Goal: Use online tool/utility: Utilize a website feature to perform a specific function

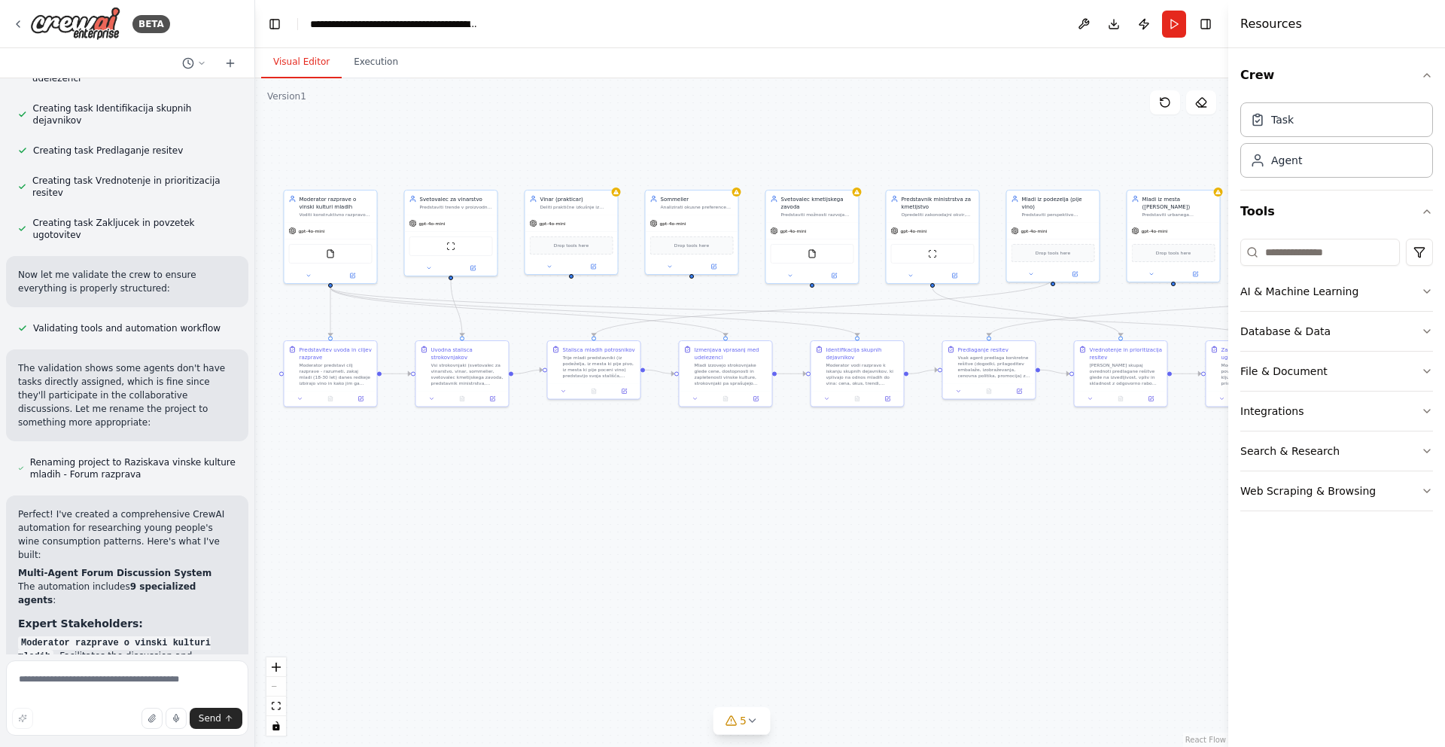
scroll to position [2287, 0]
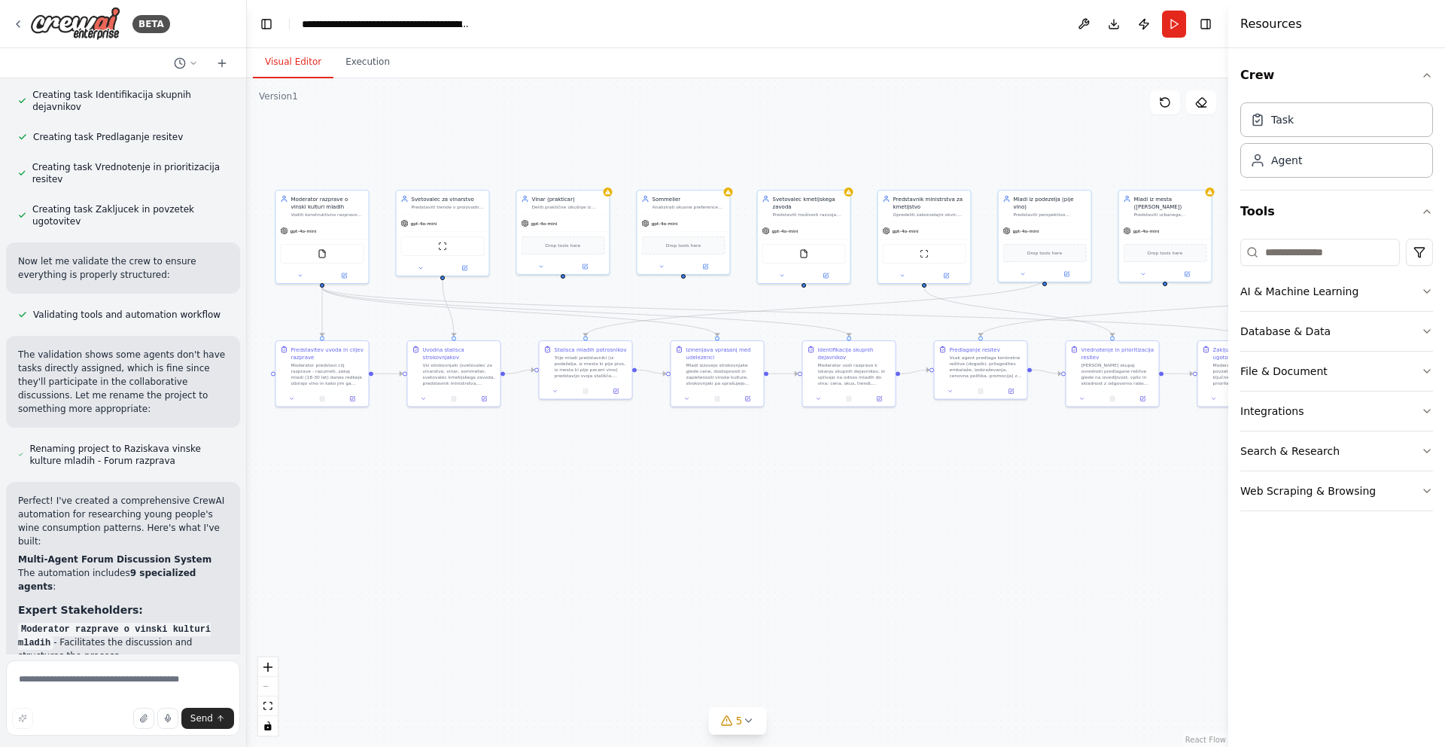
drag, startPoint x: 297, startPoint y: 477, endPoint x: 248, endPoint y: 205, distance: 276.9
click at [247, 205] on div "BETA ▶ Thought process I'll help you create a CrewAI automation for researching…" at bounding box center [722, 373] width 1445 height 747
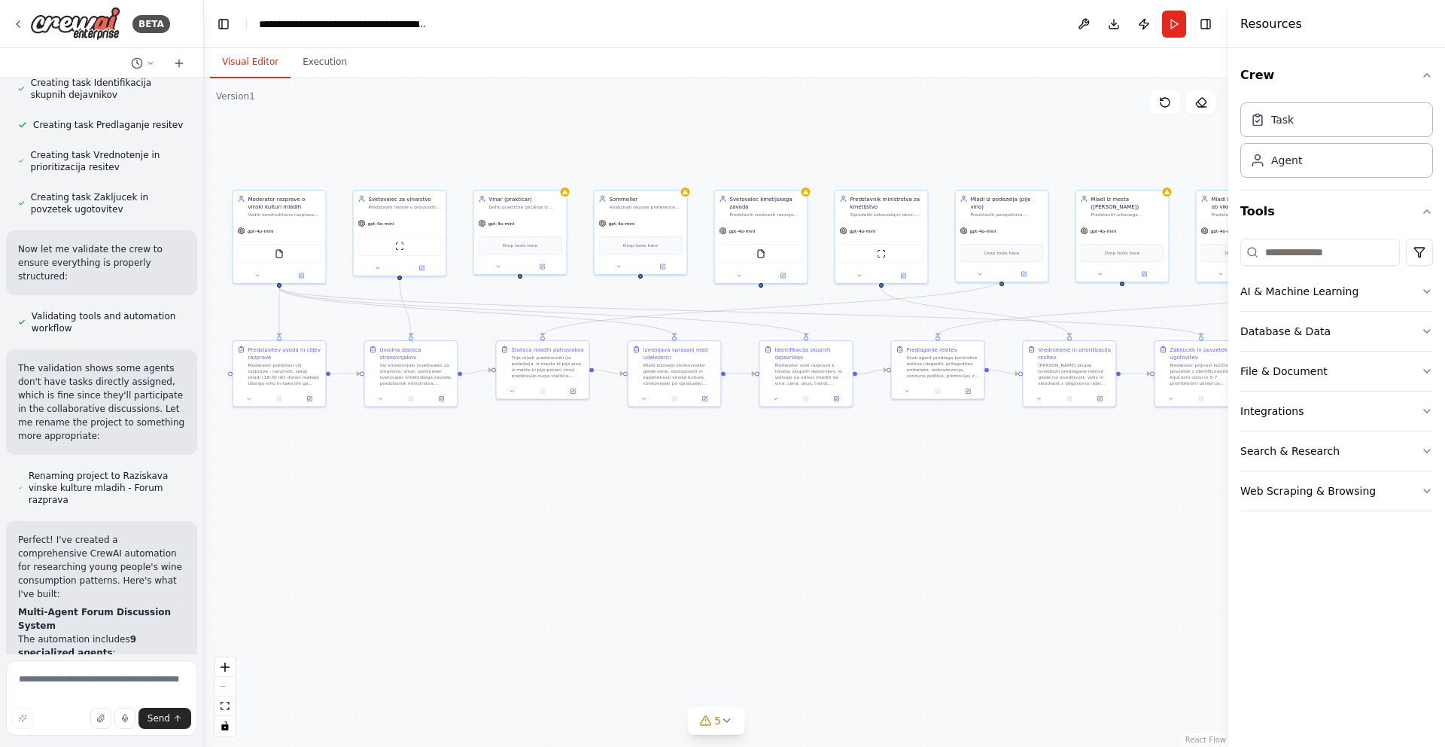
scroll to position [2697, 0]
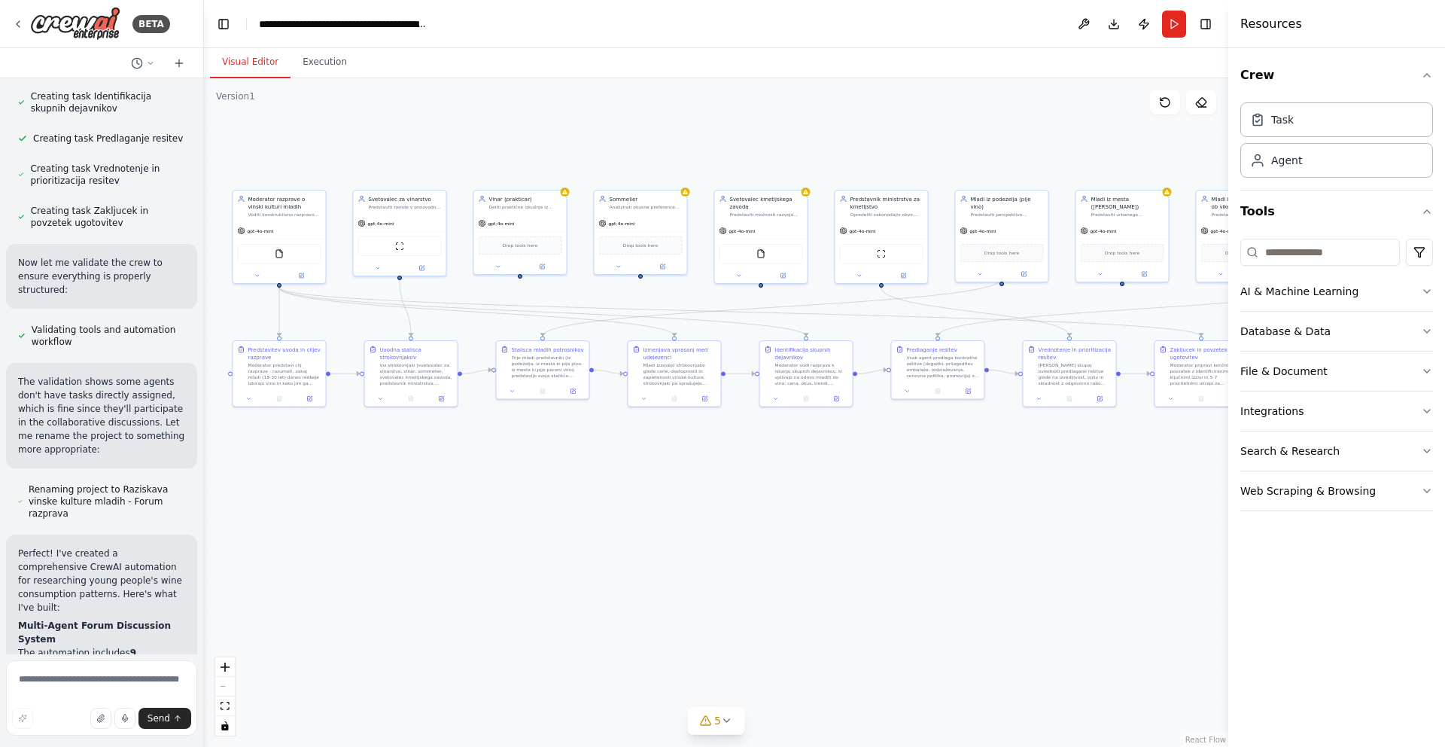
drag, startPoint x: 243, startPoint y: 483, endPoint x: 204, endPoint y: 262, distance: 224.8
click at [204, 261] on div "BETA ▶ Thought process I'll help you create a CrewAI automation for researching…" at bounding box center [722, 373] width 1445 height 747
click at [157, 324] on span "Validating tools and automation workflow" at bounding box center [109, 336] width 154 height 24
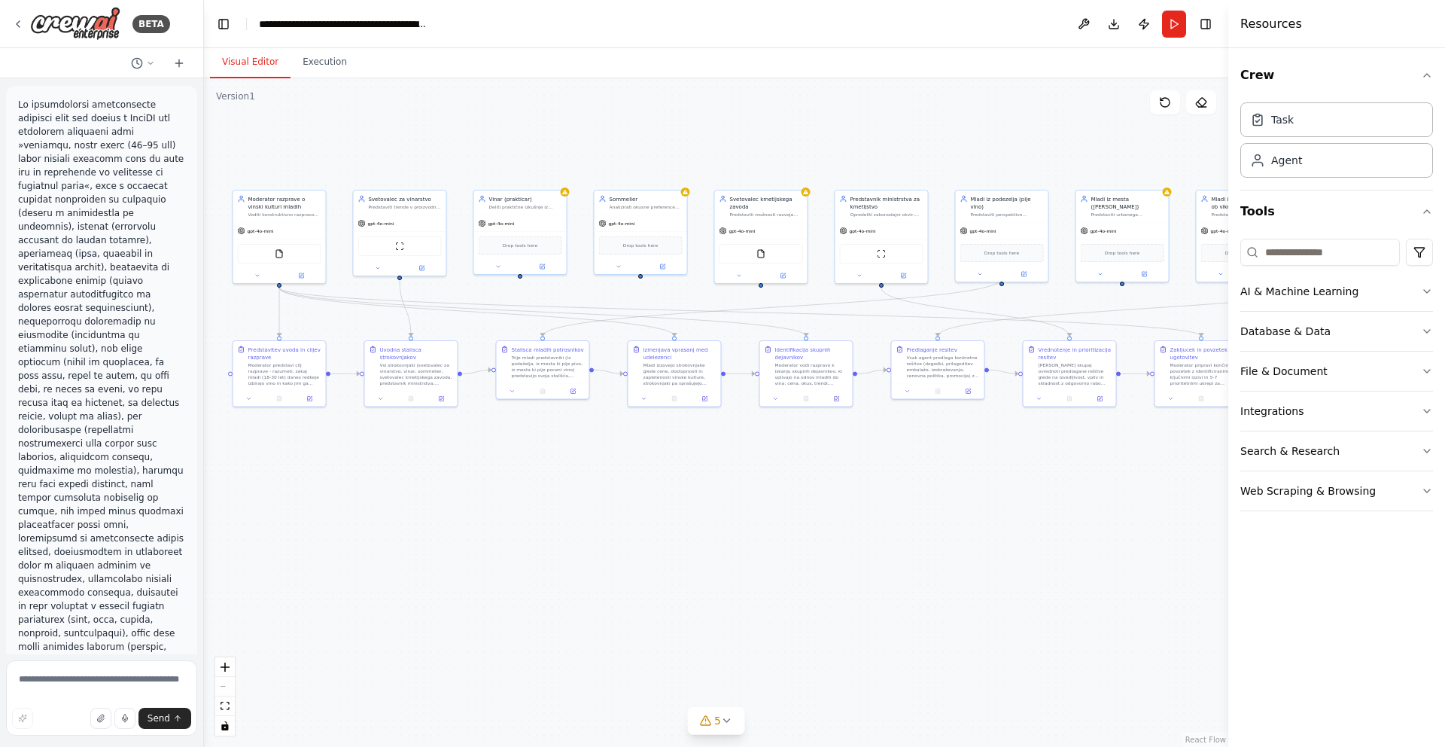
scroll to position [0, 0]
click at [222, 669] on icon "zoom in" at bounding box center [225, 666] width 9 height 9
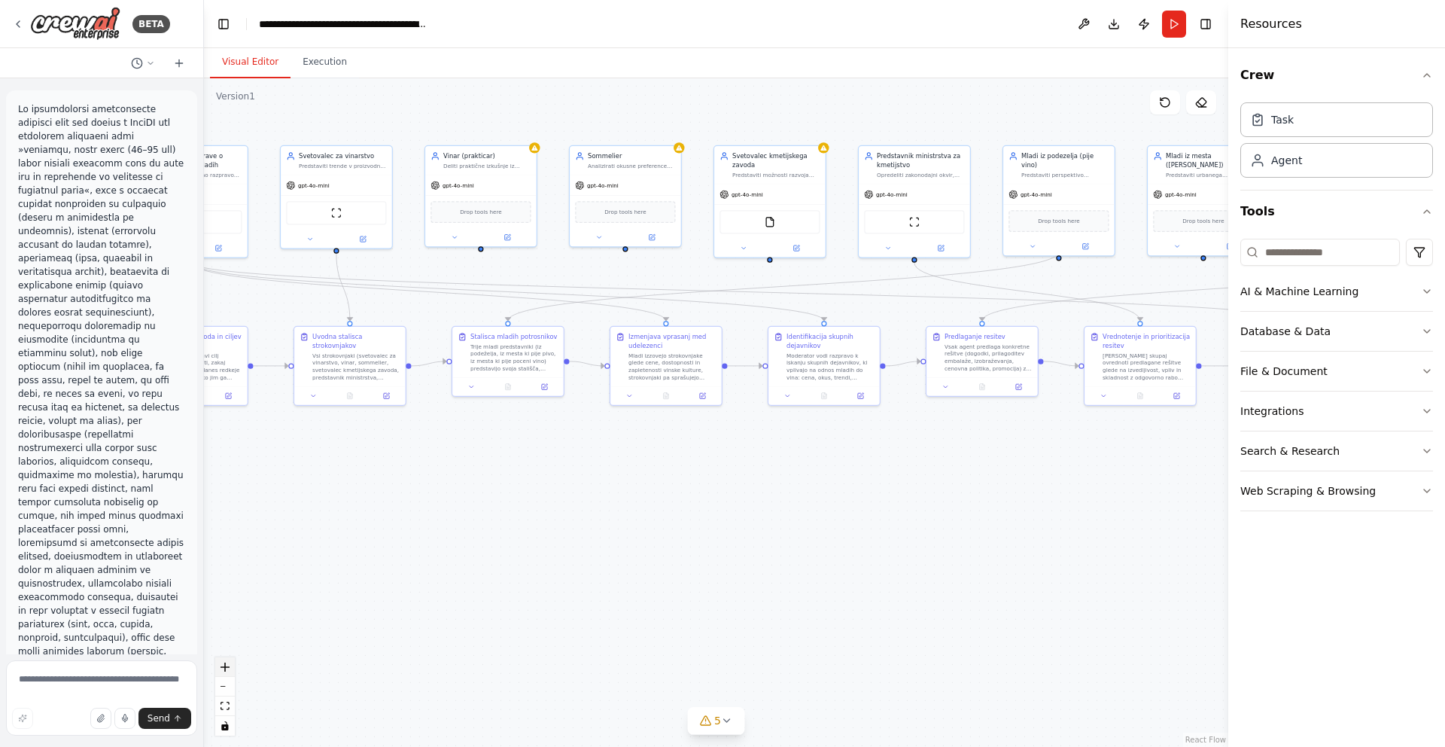
click at [222, 669] on icon "zoom in" at bounding box center [225, 666] width 9 height 9
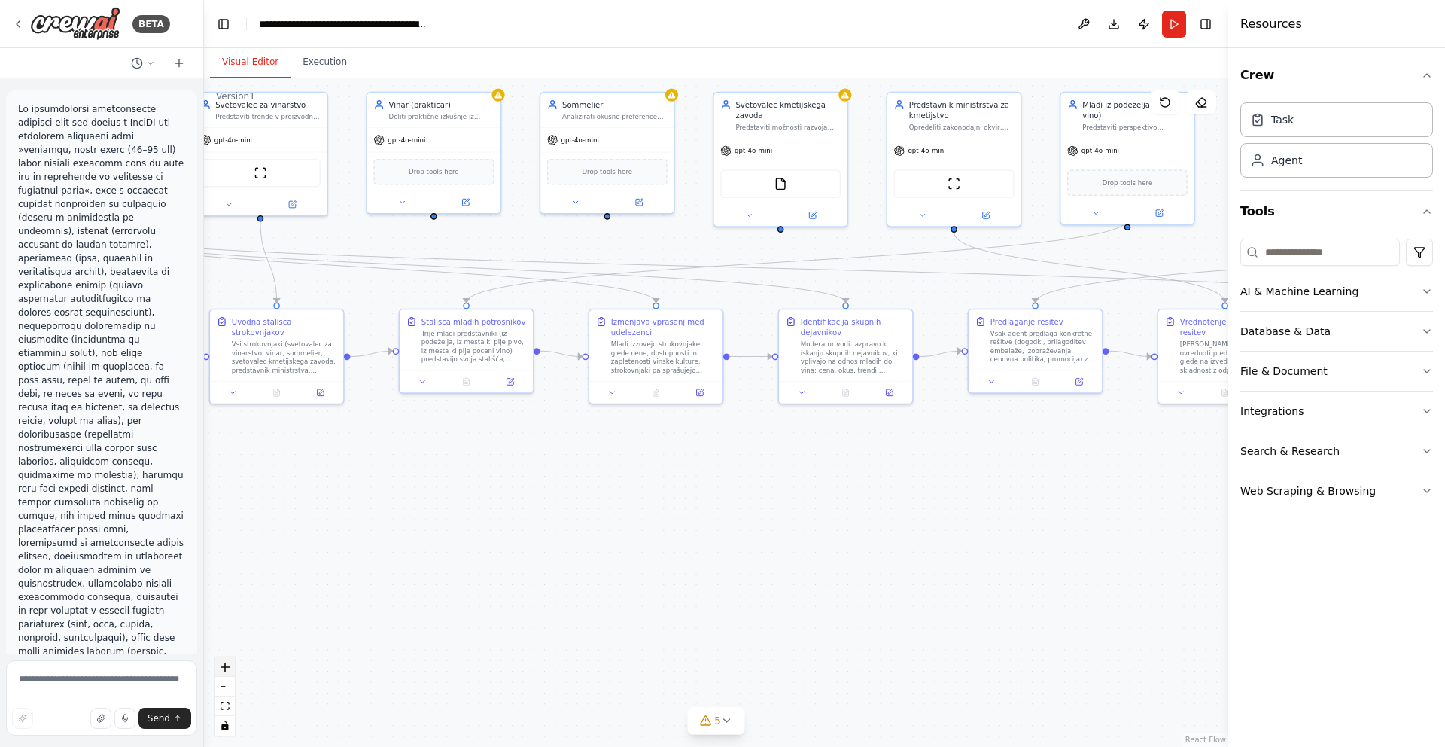
click at [222, 669] on icon "zoom in" at bounding box center [225, 666] width 9 height 9
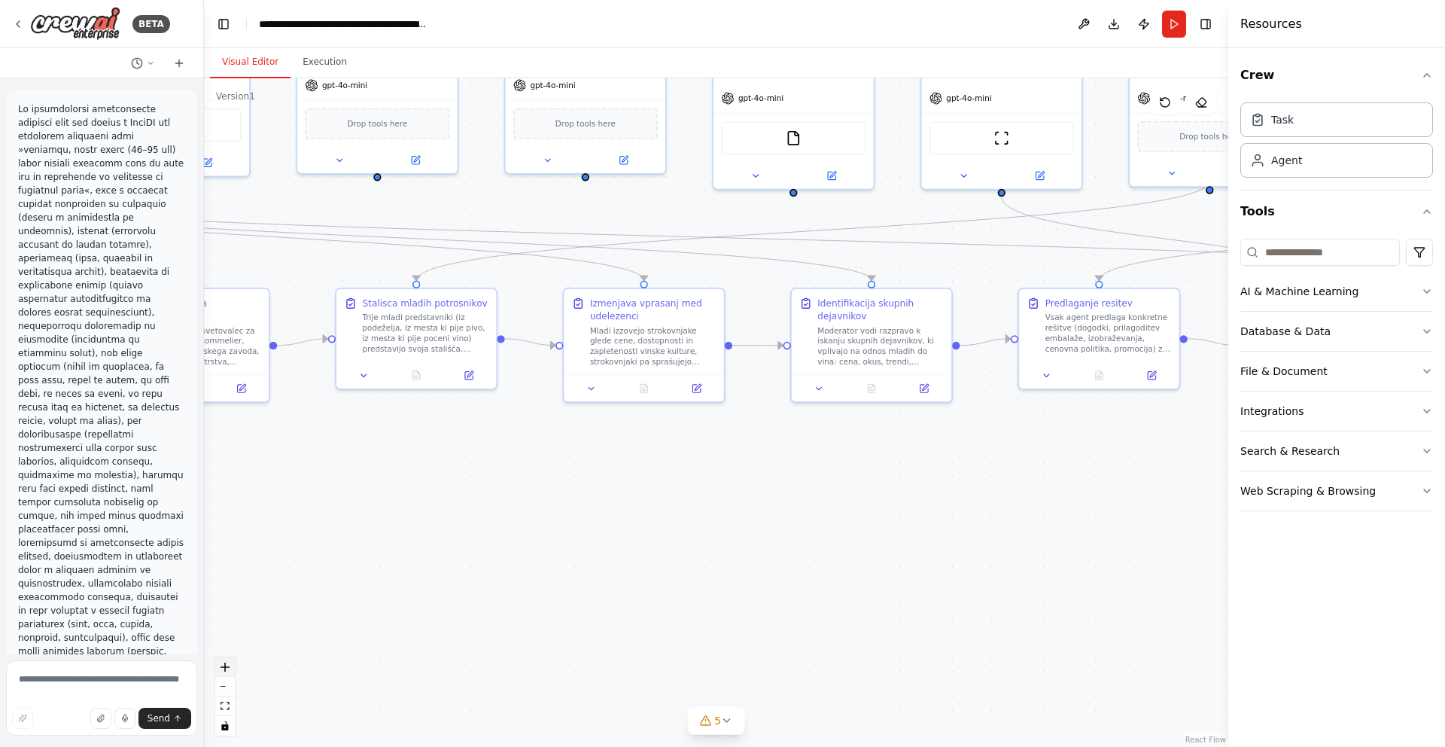
click at [222, 669] on icon "zoom in" at bounding box center [225, 666] width 9 height 9
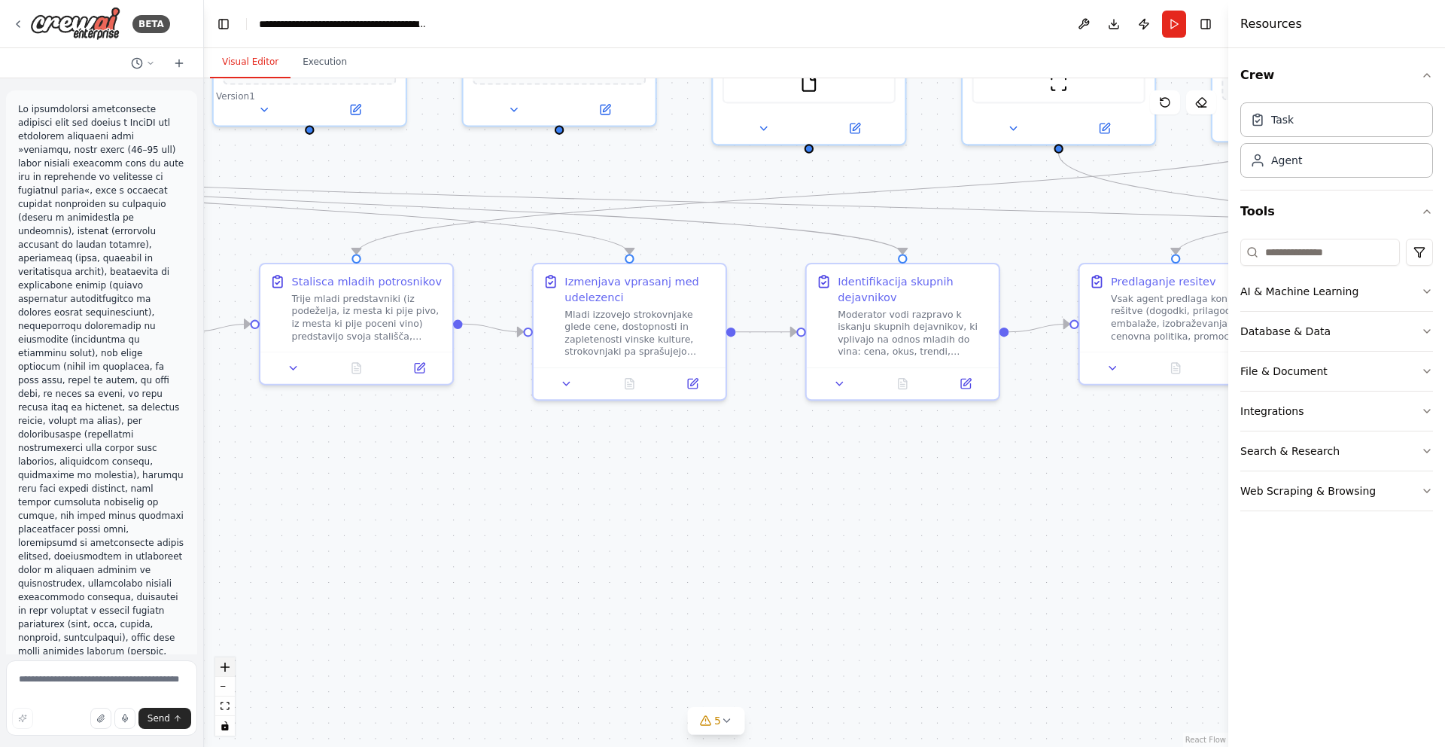
click at [222, 669] on icon "zoom in" at bounding box center [225, 666] width 9 height 9
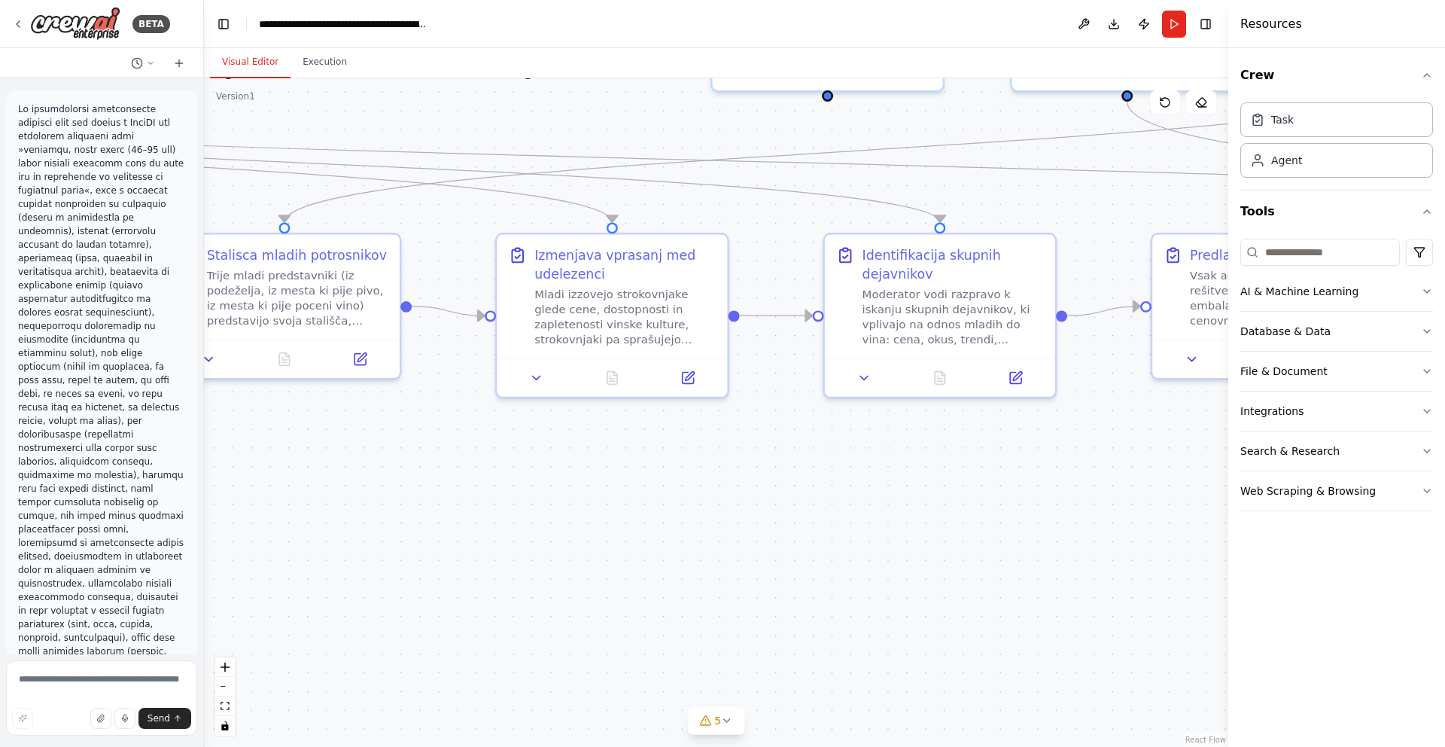
click at [267, 668] on div ".deletable-edge-delete-btn { width: 20px; height: 20px; border: 0px solid #ffff…" at bounding box center [716, 412] width 1025 height 669
click at [320, 384] on div ".deletable-edge-delete-btn { width: 20px; height: 20px; border: 0px solid #ffff…" at bounding box center [716, 412] width 1025 height 669
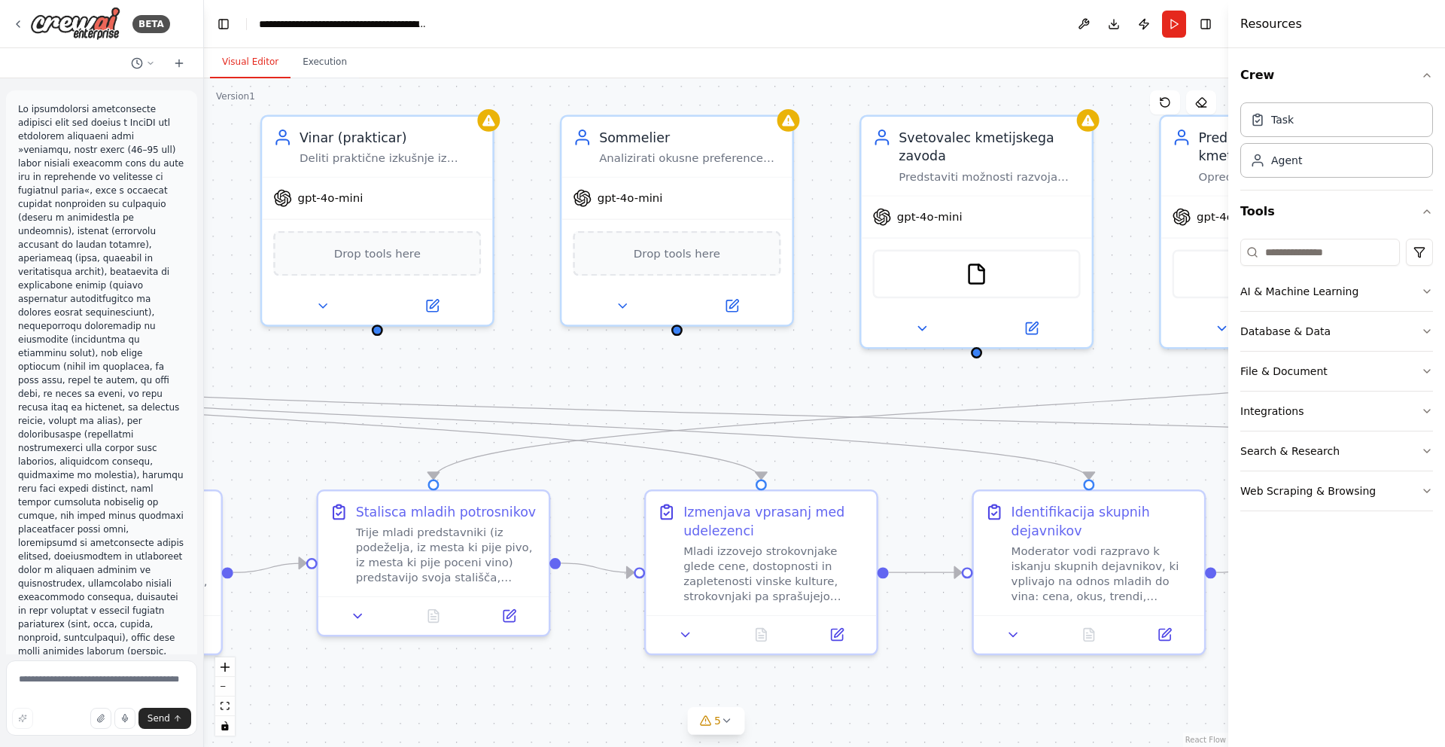
drag, startPoint x: 426, startPoint y: 257, endPoint x: 575, endPoint y: 514, distance: 296.9
click at [575, 514] on div ".deletable-edge-delete-btn { width: 20px; height: 20px; border: 0px solid #ffff…" at bounding box center [716, 412] width 1025 height 669
click at [166, 724] on button "Send" at bounding box center [165, 718] width 53 height 21
click at [1362, 45] on div "Resources" at bounding box center [1337, 24] width 217 height 48
click at [389, 685] on div ".deletable-edge-delete-btn { width: 20px; height: 20px; border: 0px solid #ffff…" at bounding box center [716, 412] width 1025 height 669
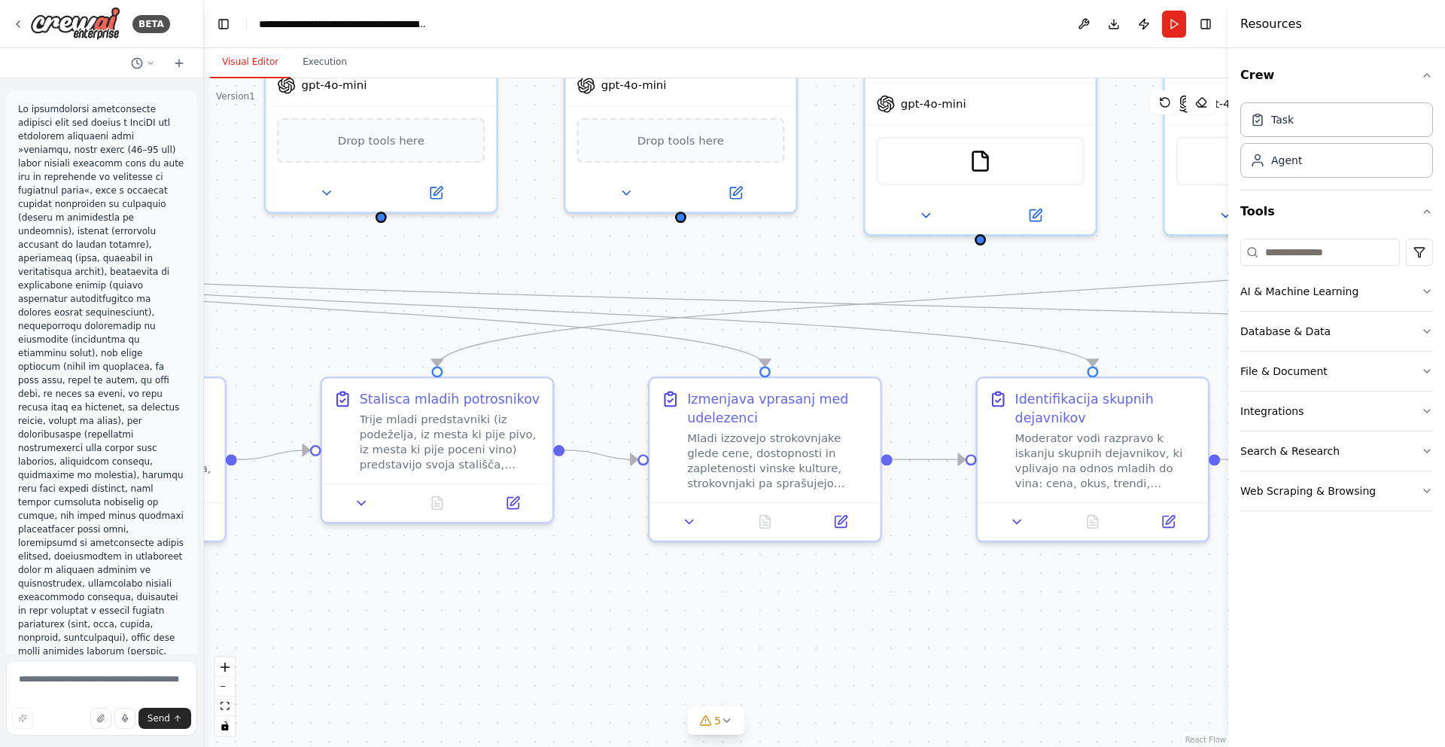
drag, startPoint x: 486, startPoint y: 686, endPoint x: 513, endPoint y: 568, distance: 121.3
click at [513, 568] on div ".deletable-edge-delete-btn { width: 20px; height: 20px; border: 0px solid #ffff…" at bounding box center [716, 412] width 1025 height 669
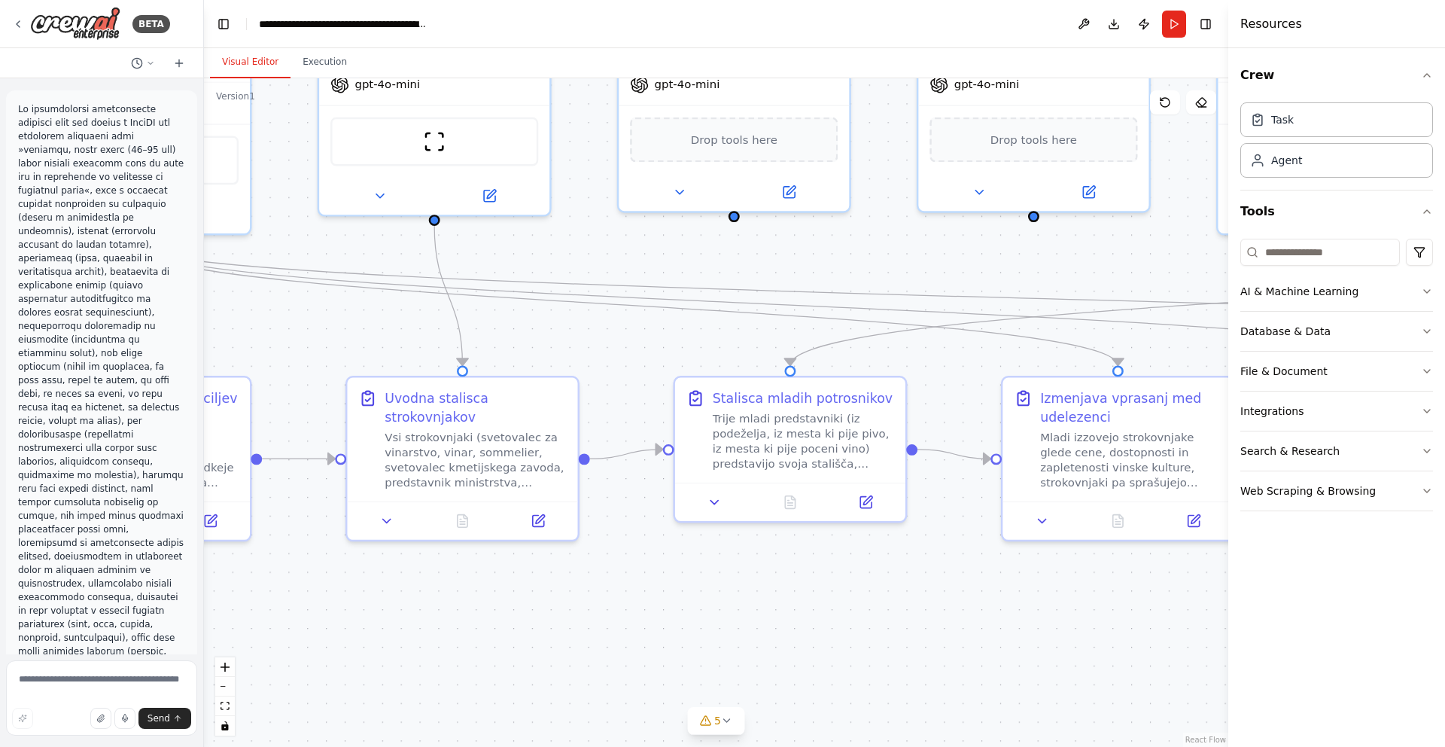
drag, startPoint x: 434, startPoint y: 646, endPoint x: 763, endPoint y: 651, distance: 329.0
click at [763, 651] on div ".deletable-edge-delete-btn { width: 20px; height: 20px; border: 0px solid #ffff…" at bounding box center [716, 412] width 1025 height 669
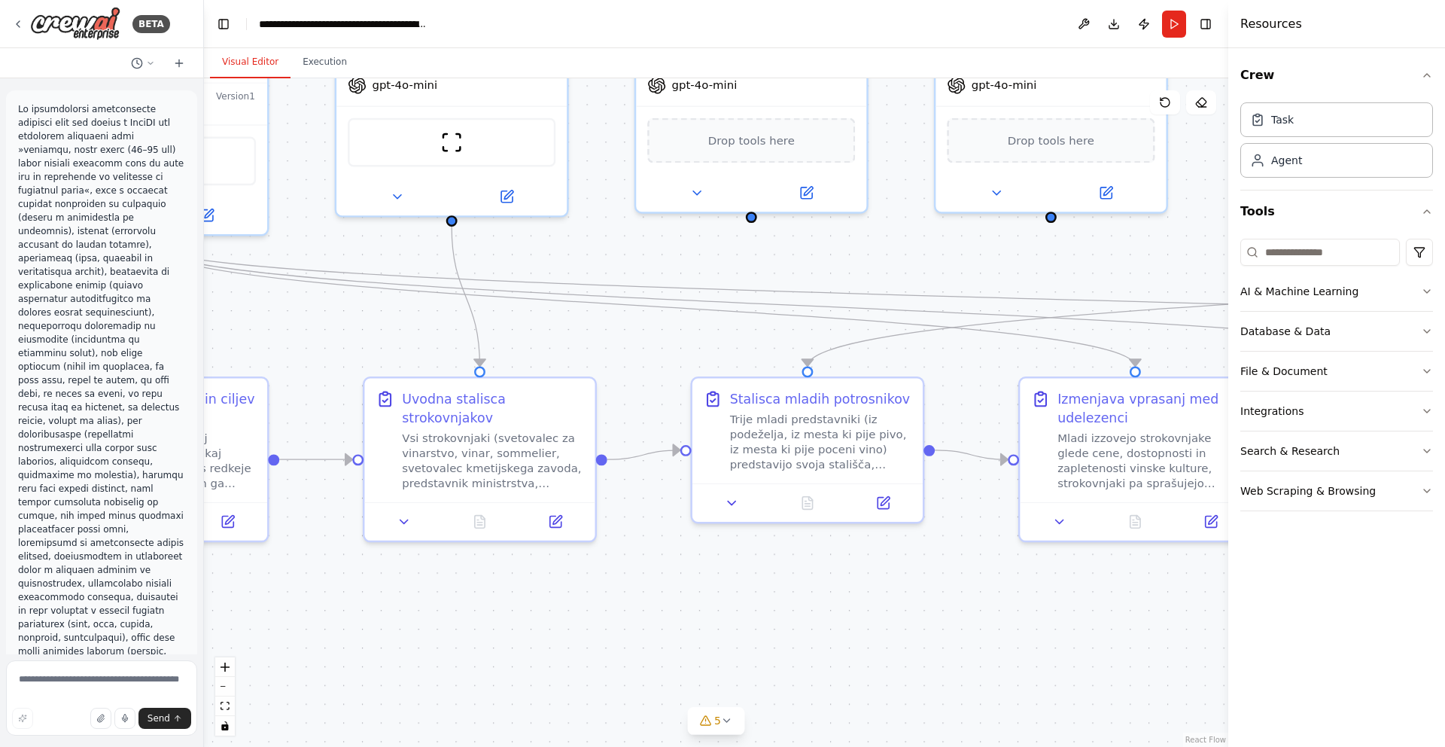
drag, startPoint x: 610, startPoint y: 630, endPoint x: 704, endPoint y: 630, distance: 94.1
click at [704, 630] on div ".deletable-edge-delete-btn { width: 20px; height: 20px; border: 0px solid #ffff…" at bounding box center [716, 412] width 1025 height 669
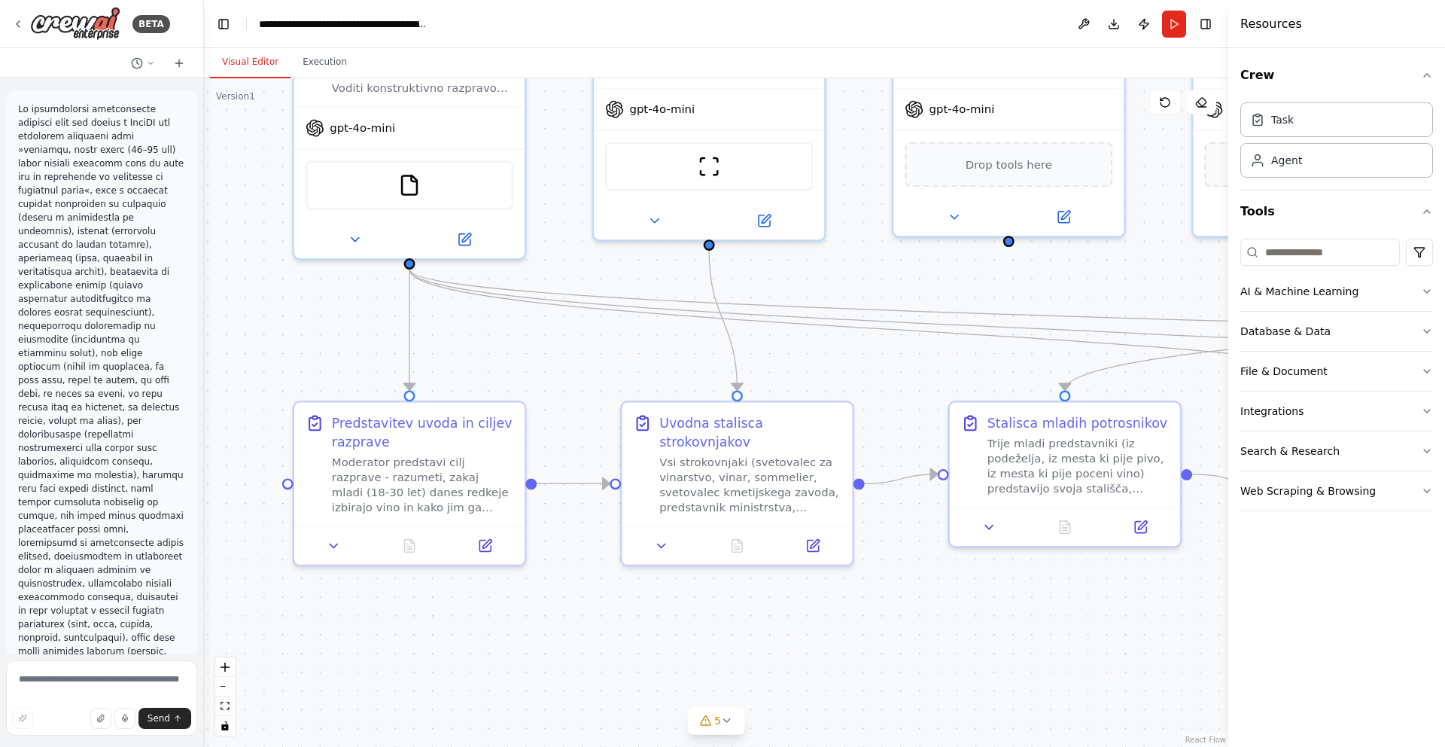
drag, startPoint x: 645, startPoint y: 634, endPoint x: 826, endPoint y: 658, distance: 182.3
click at [826, 658] on div ".deletable-edge-delete-btn { width: 20px; height: 20px; border: 0px solid #ffff…" at bounding box center [716, 412] width 1025 height 669
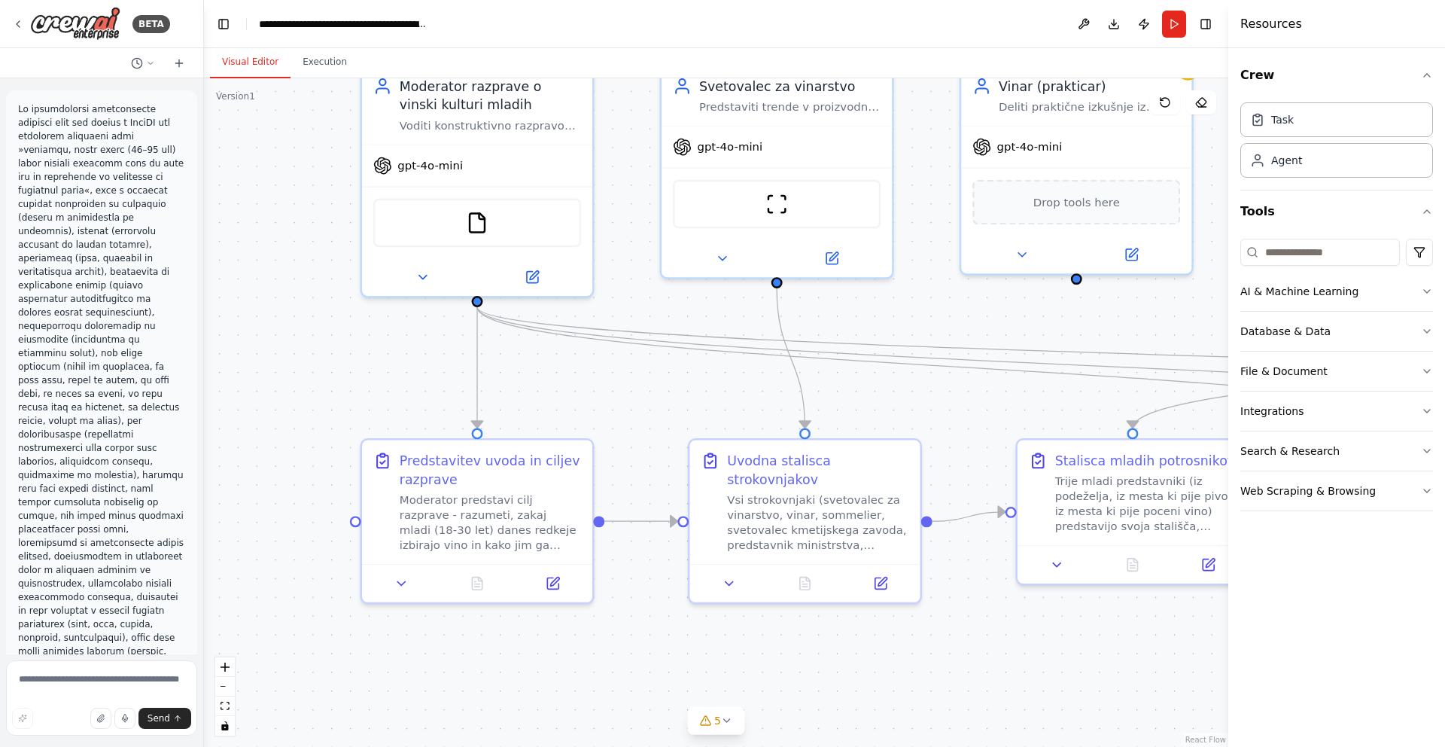
drag, startPoint x: 687, startPoint y: 630, endPoint x: 755, endPoint y: 668, distance: 78.2
click at [755, 668] on div ".deletable-edge-delete-btn { width: 20px; height: 20px; border: 0px solid #ffff…" at bounding box center [716, 412] width 1025 height 669
click at [339, 69] on button "Execution" at bounding box center [325, 63] width 69 height 32
click at [271, 67] on button "Visual Editor" at bounding box center [250, 63] width 81 height 32
click at [1175, 25] on button "Run" at bounding box center [1174, 24] width 24 height 27
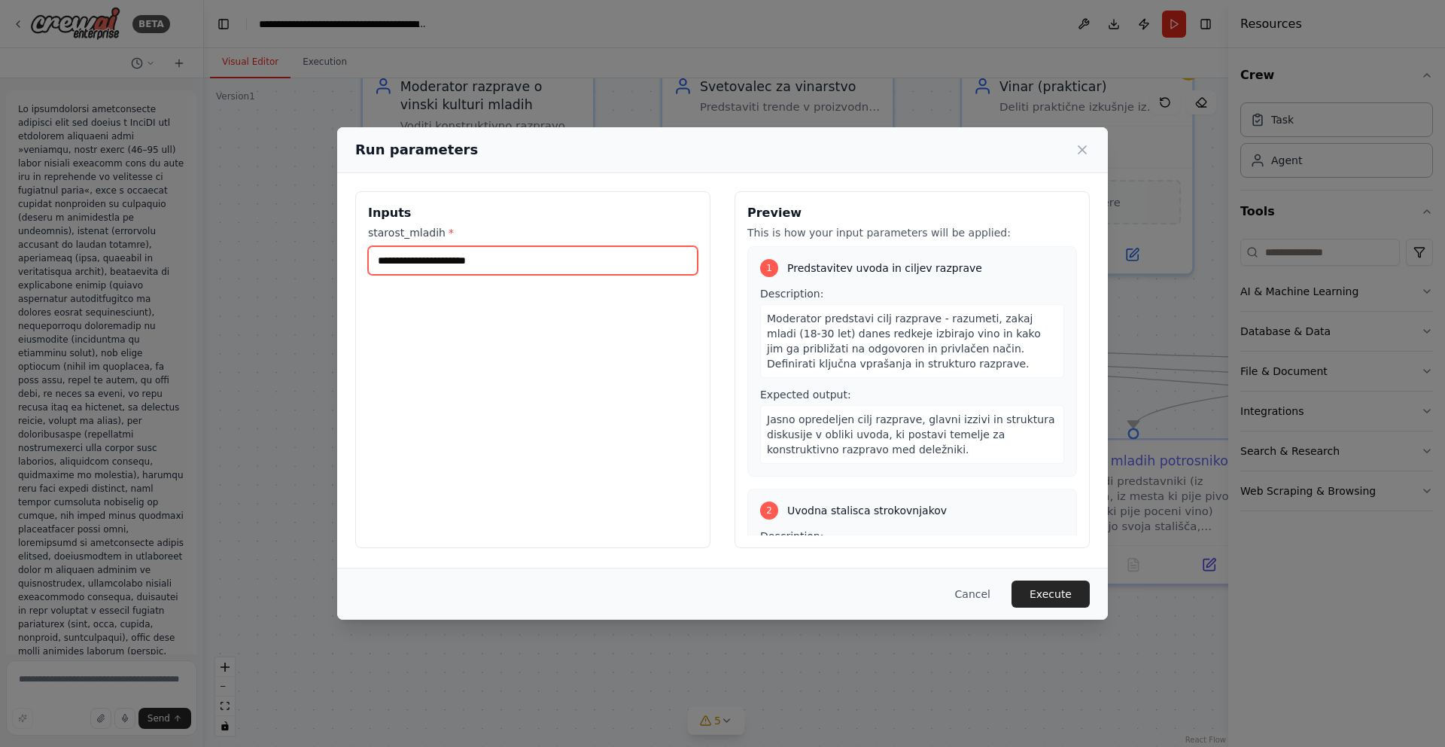
click at [680, 262] on input "starost_mladih *" at bounding box center [533, 260] width 330 height 29
type input "*****"
click at [1043, 589] on button "Execute" at bounding box center [1051, 593] width 78 height 27
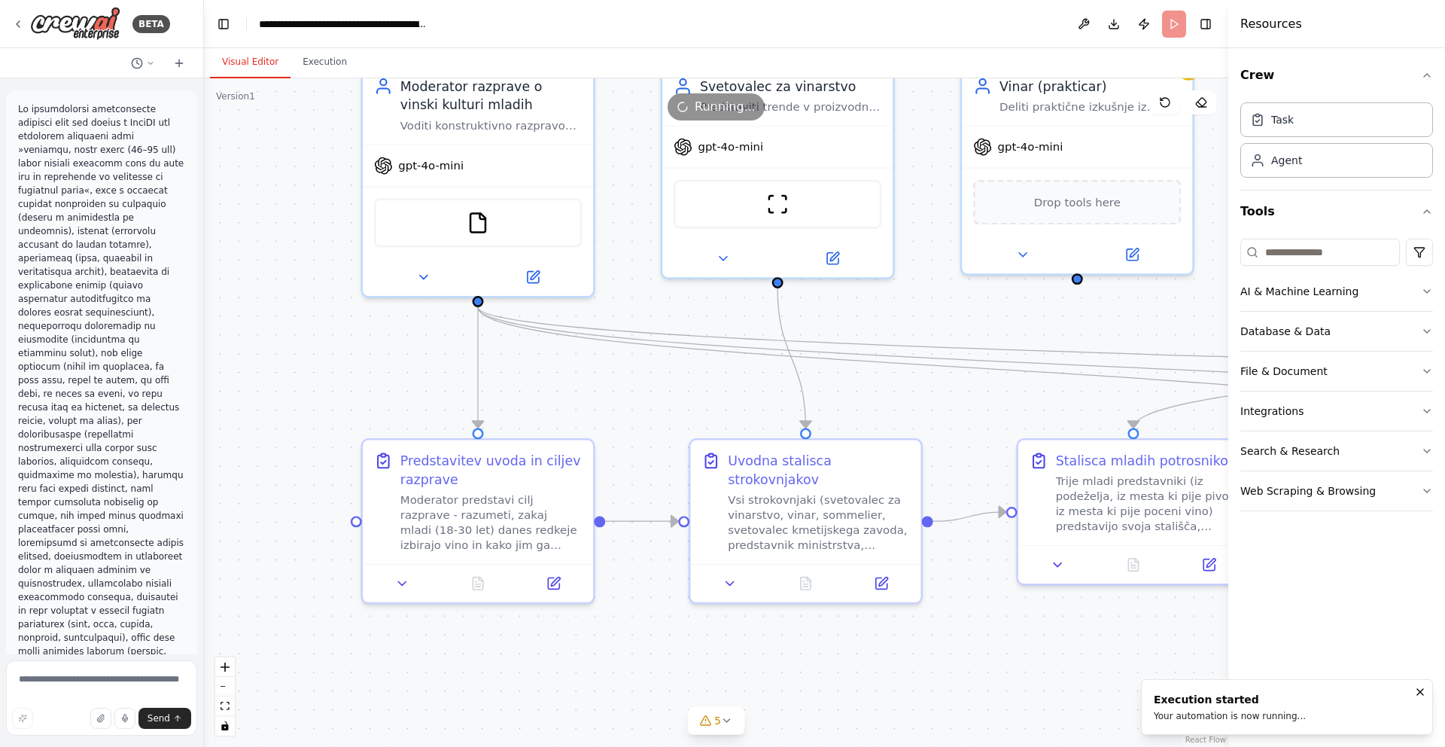
click at [253, 65] on button "Visual Editor" at bounding box center [250, 63] width 81 height 32
click at [1024, 510] on div "Stalisca mladih potrosnikov Trije mladi predstavniki (iz podeželja, iz mesta ki…" at bounding box center [1134, 489] width 230 height 105
click at [225, 688] on button "zoom out" at bounding box center [225, 687] width 20 height 20
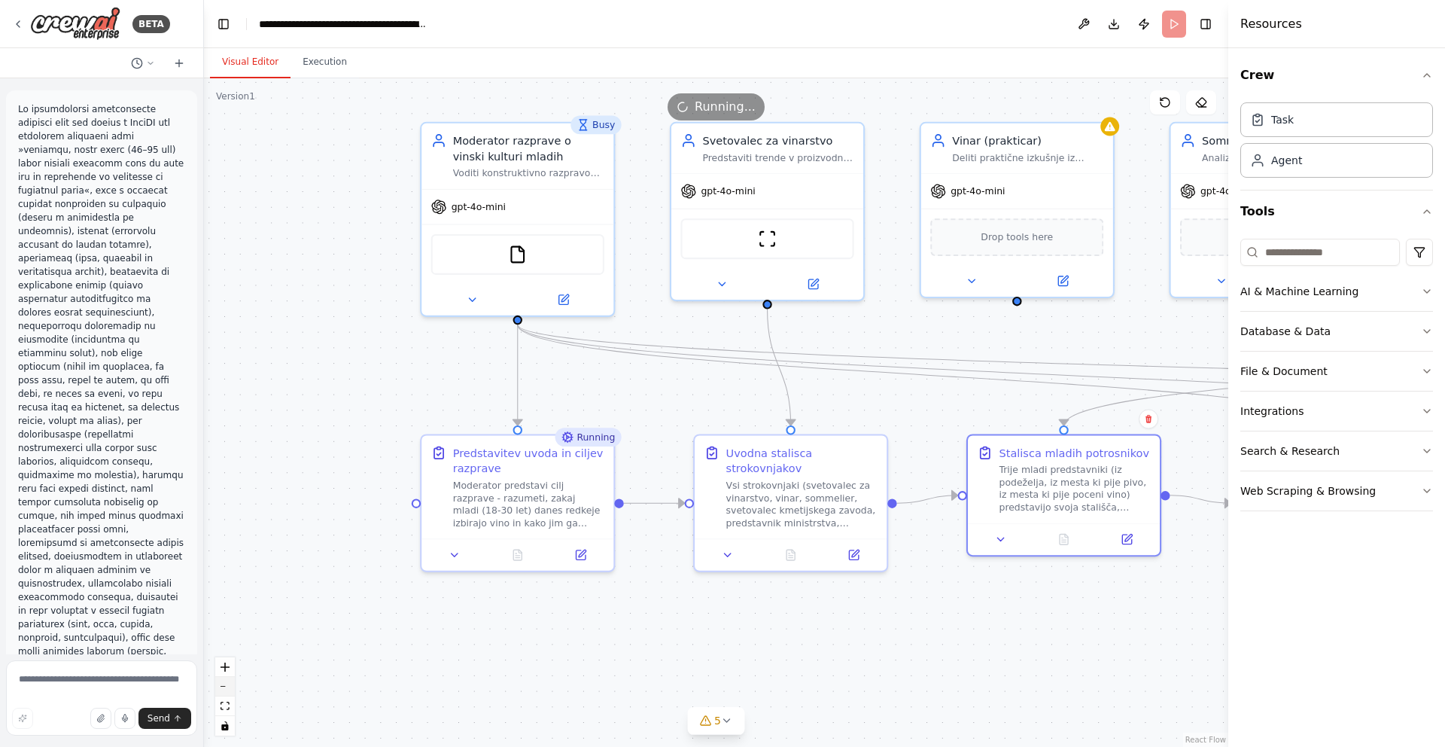
click at [225, 688] on button "zoom out" at bounding box center [225, 687] width 20 height 20
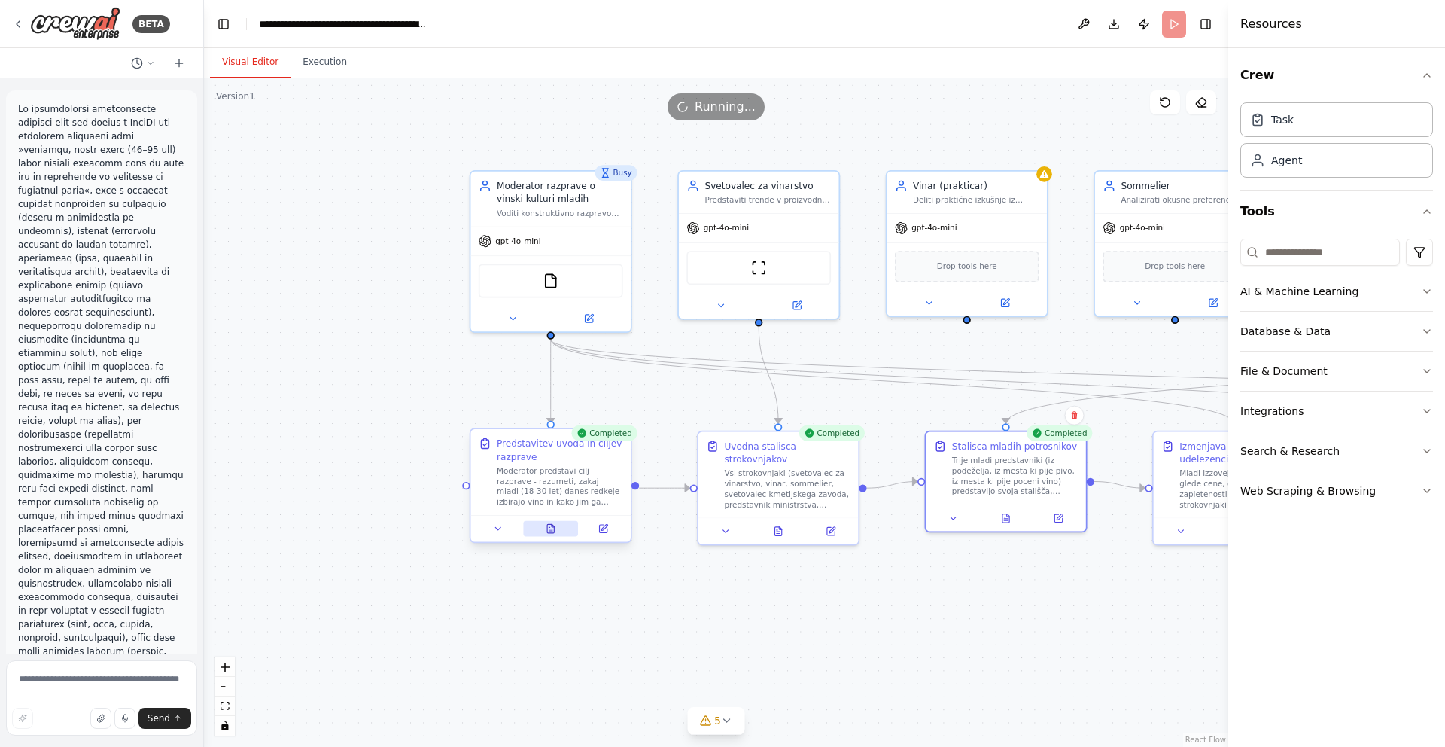
click at [554, 532] on icon at bounding box center [550, 528] width 7 height 9
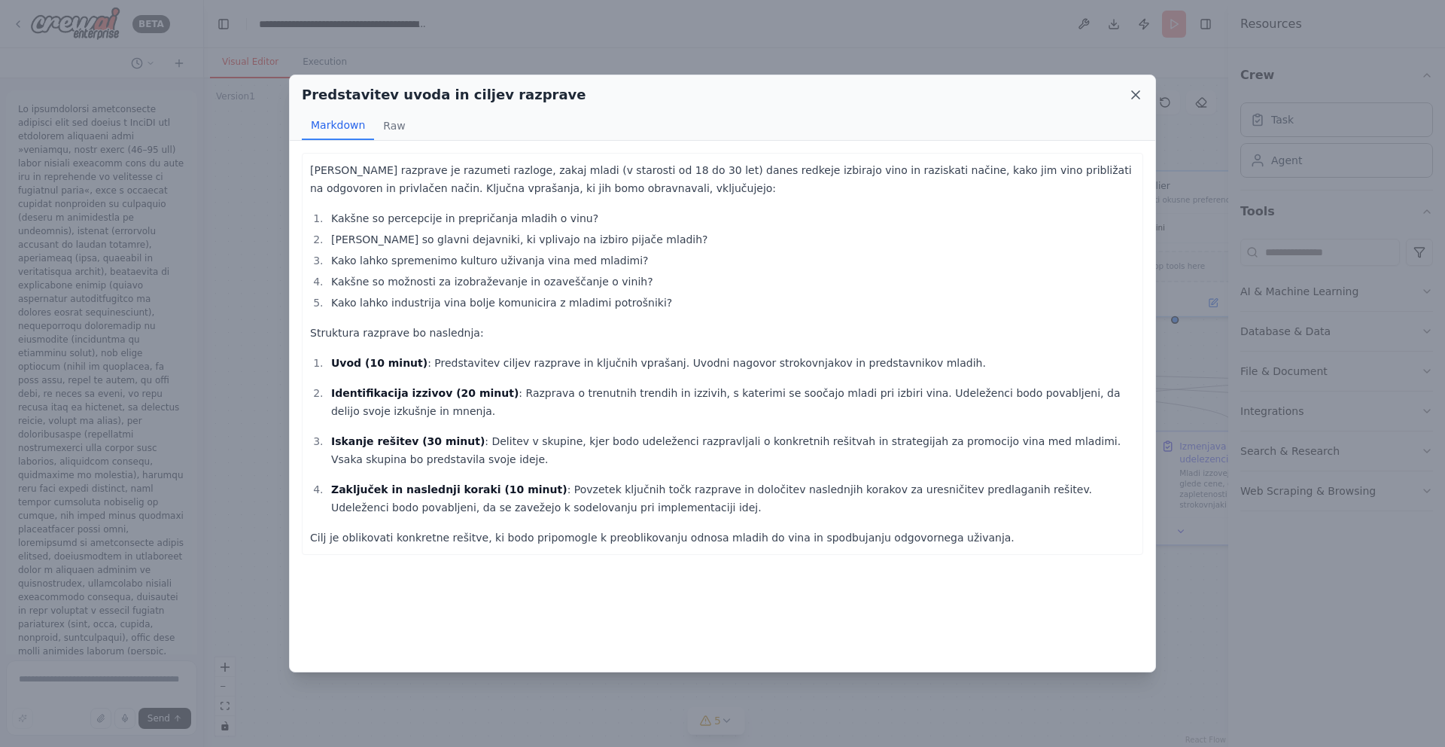
click at [1130, 89] on icon at bounding box center [1135, 94] width 15 height 15
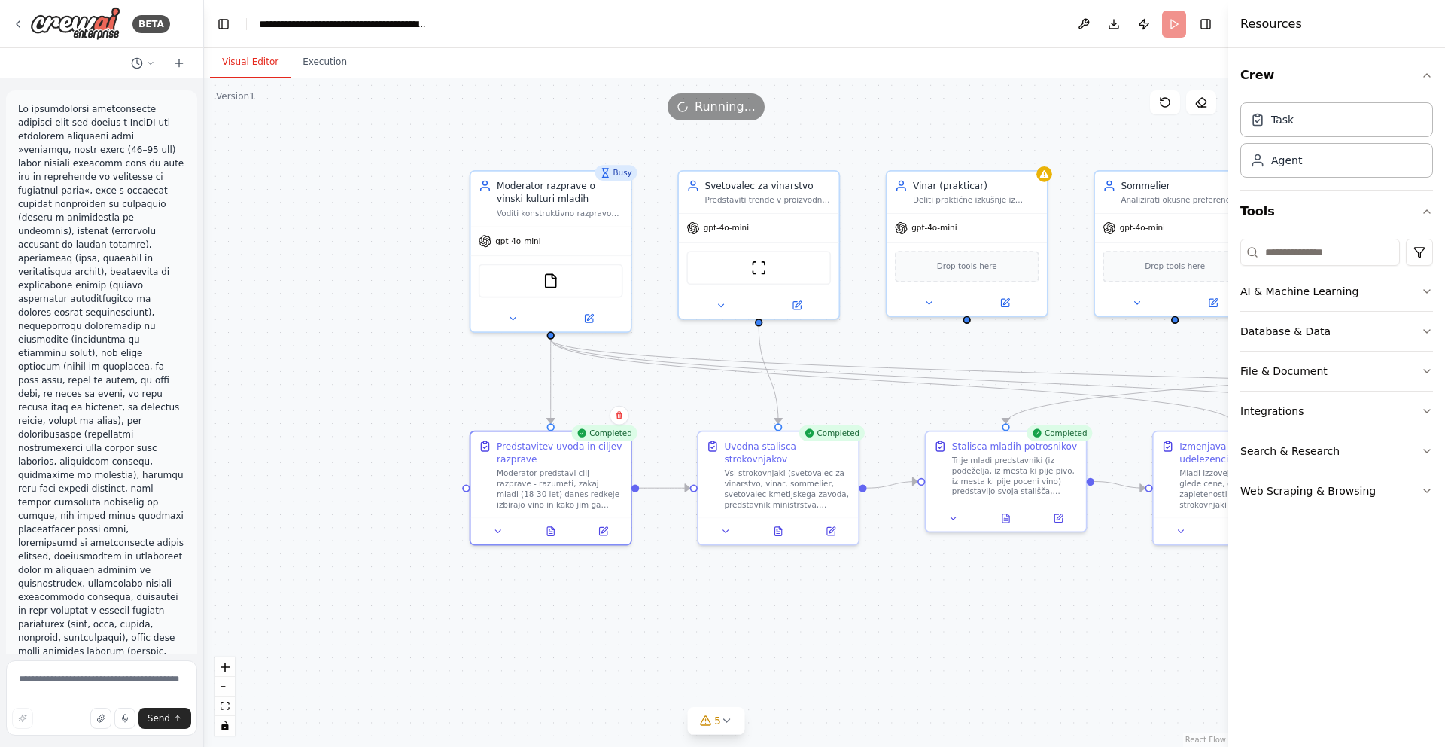
click at [929, 599] on div ".deletable-edge-delete-btn { width: 20px; height: 20px; border: 0px solid #ffff…" at bounding box center [716, 412] width 1025 height 669
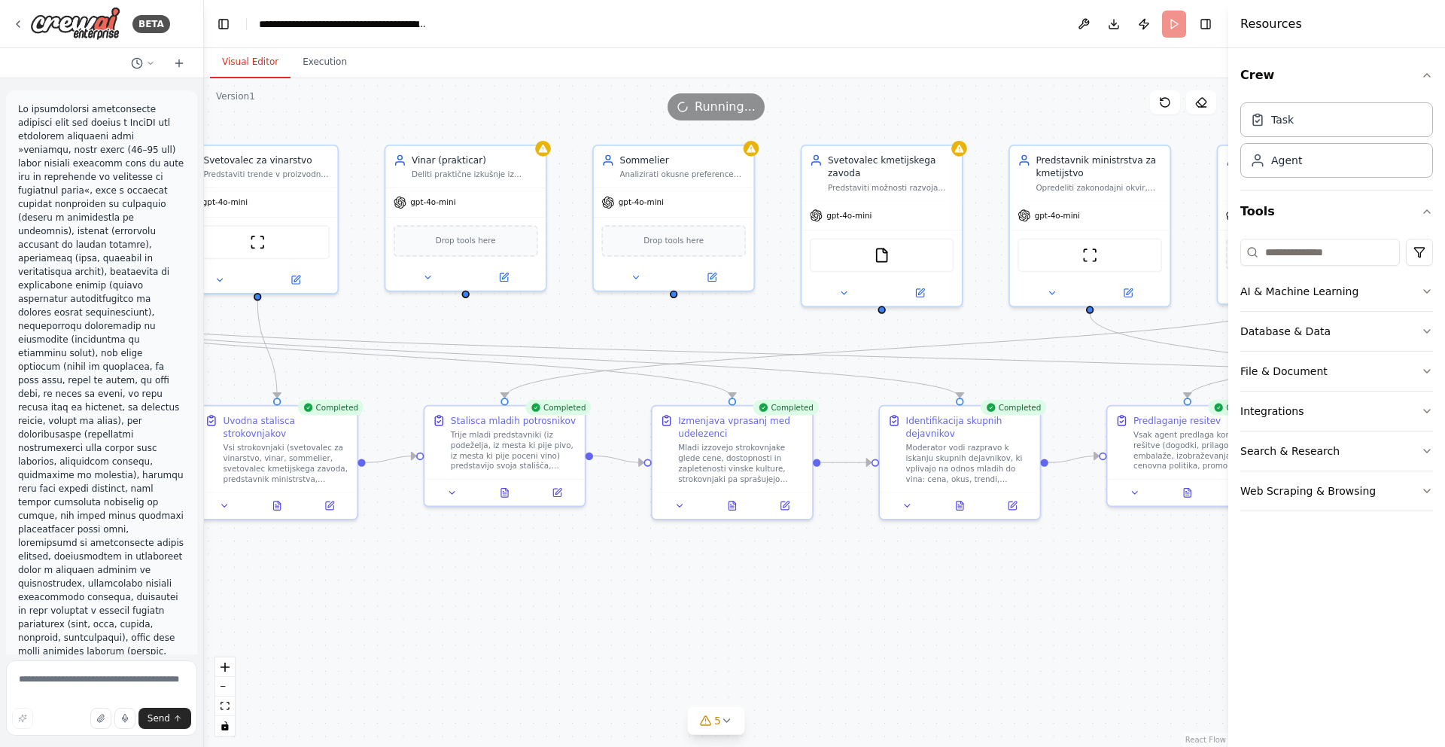
drag, startPoint x: 919, startPoint y: 608, endPoint x: 416, endPoint y: 582, distance: 504.3
click at [416, 582] on div ".deletable-edge-delete-btn { width: 20px; height: 20px; border: 0px solid #ffff…" at bounding box center [716, 412] width 1025 height 669
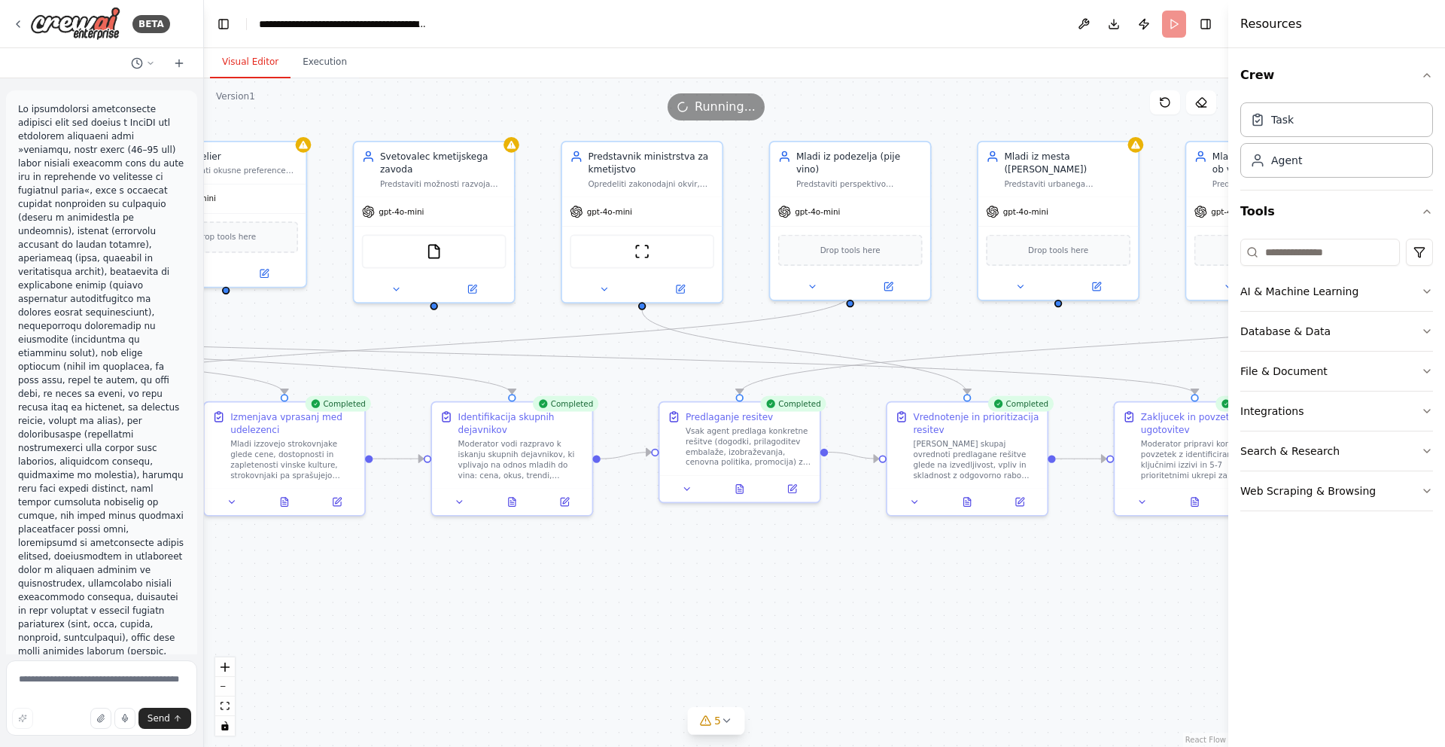
drag, startPoint x: 950, startPoint y: 574, endPoint x: 504, endPoint y: 571, distance: 445.7
click at [504, 571] on div ".deletable-edge-delete-btn { width: 20px; height: 20px; border: 0px solid #ffff…" at bounding box center [716, 412] width 1025 height 669
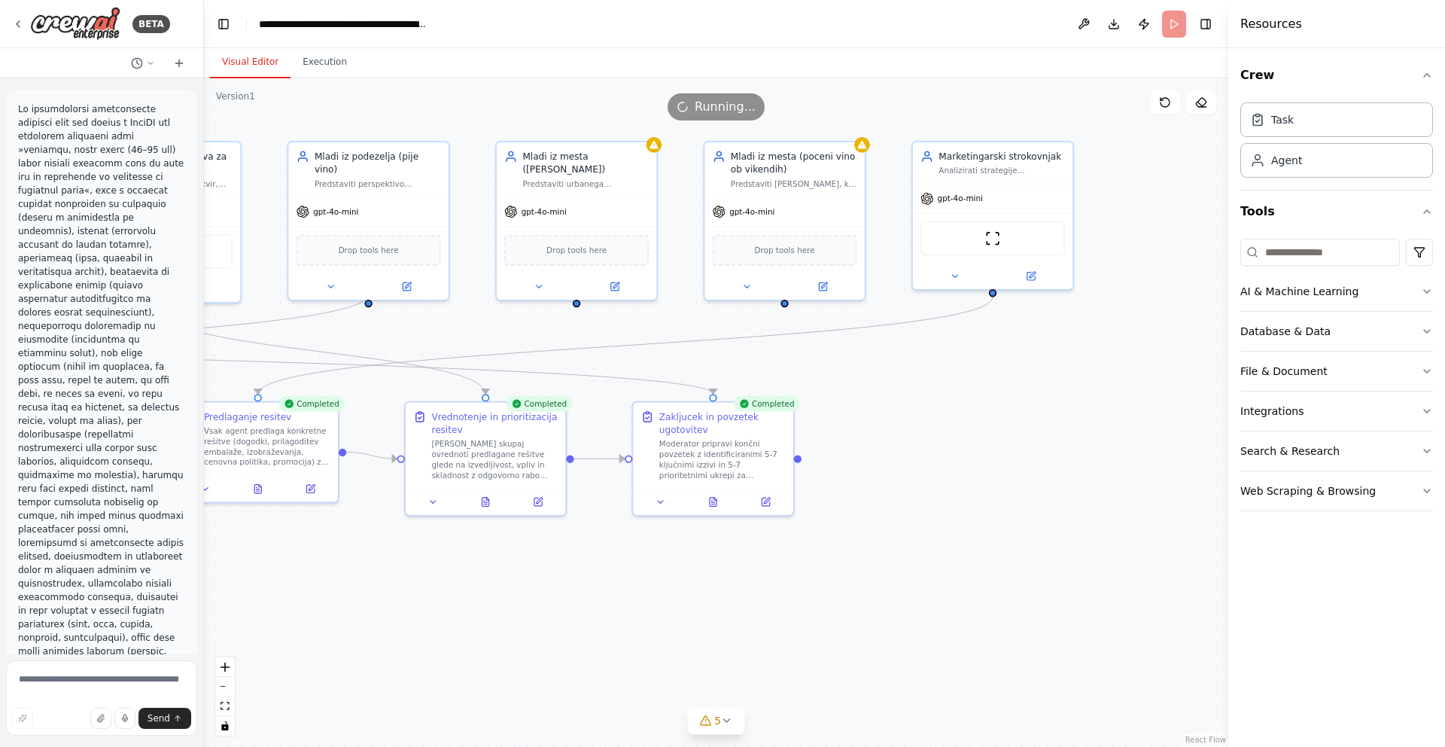
drag, startPoint x: 967, startPoint y: 583, endPoint x: 486, endPoint y: 583, distance: 481.8
click at [486, 583] on div ".deletable-edge-delete-btn { width: 20px; height: 20px; border: 0px solid #ffff…" at bounding box center [716, 412] width 1025 height 669
click at [715, 502] on icon at bounding box center [713, 499] width 7 height 9
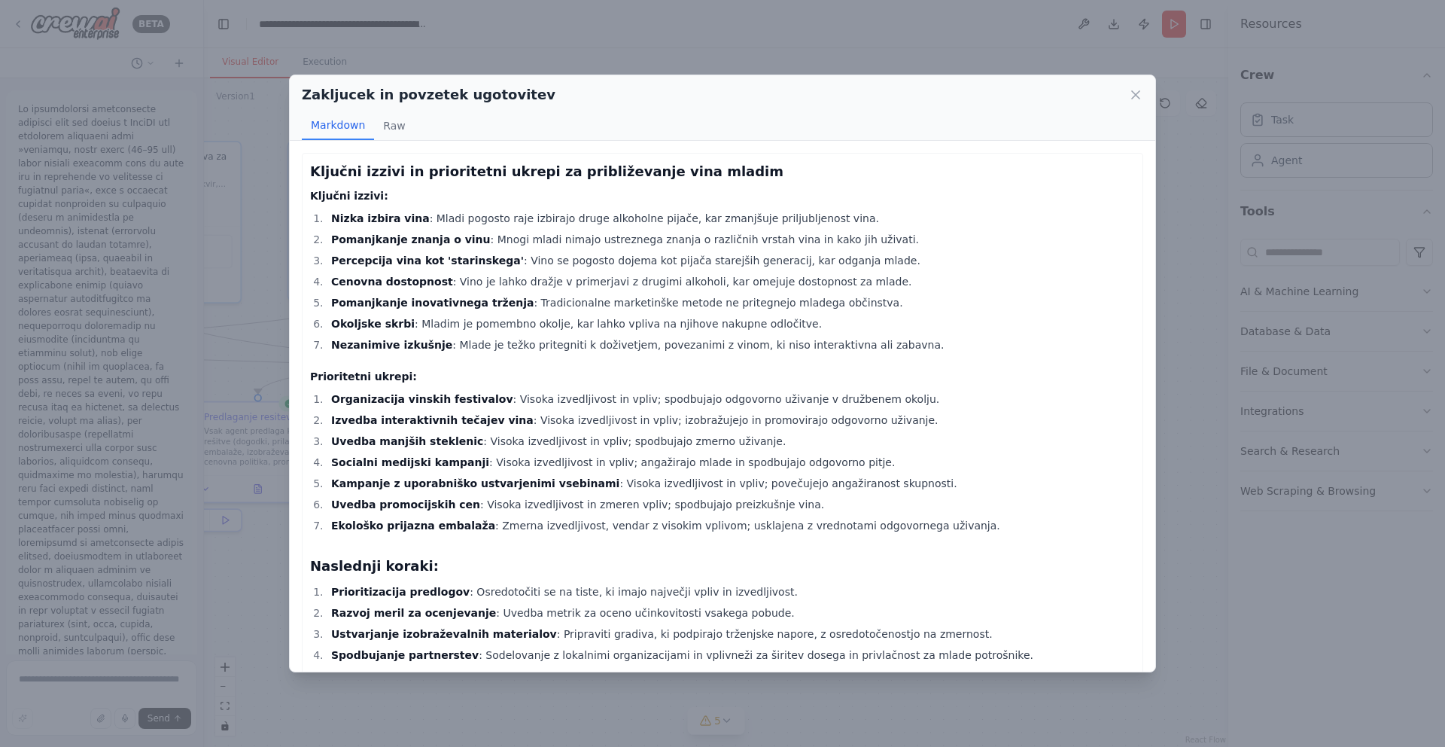
click at [715, 502] on li "Uvedba promocijskih cen : Visoka izvedljivost in zmeren vpliv; spodbujajo preiz…" at bounding box center [731, 504] width 809 height 18
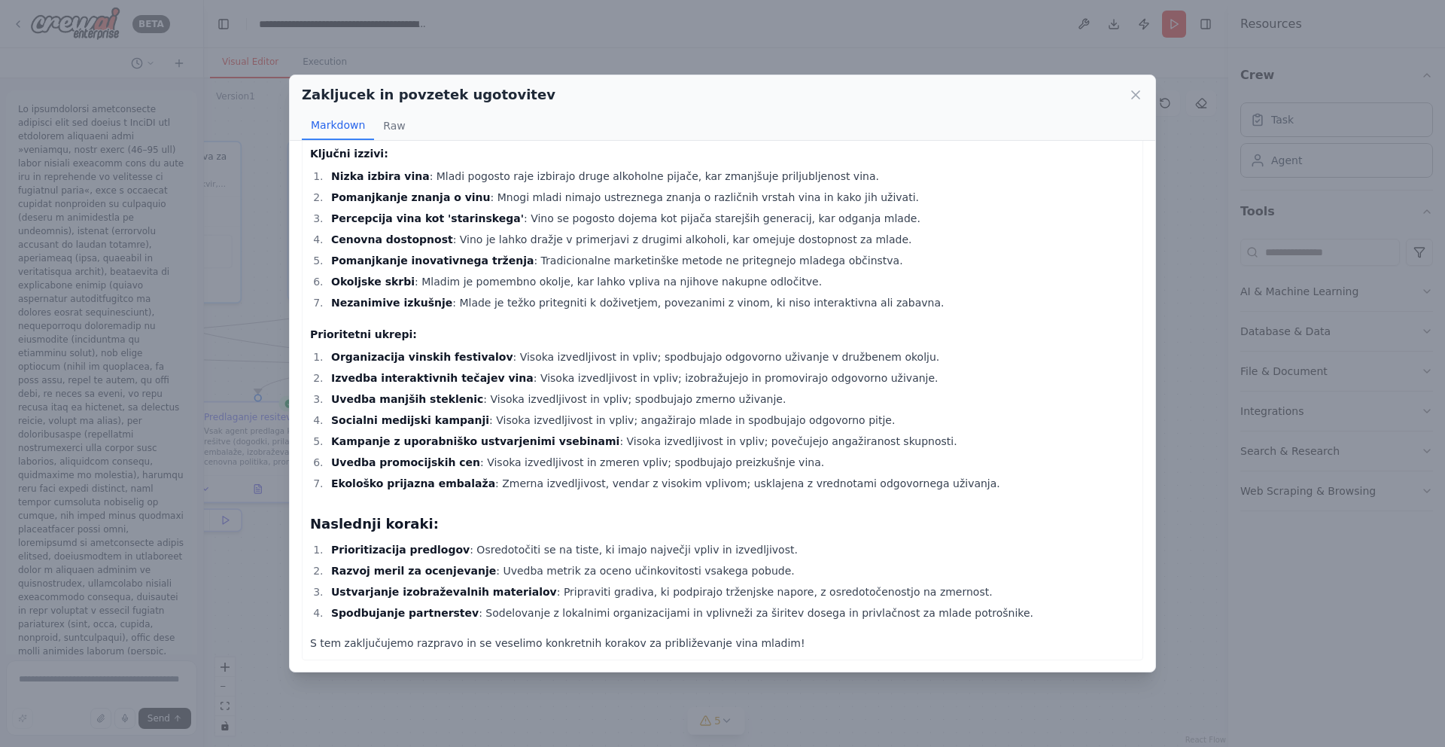
scroll to position [43, 0]
click at [715, 502] on div "Ključni izzivi in prioritetni ukrepi za približevanje vina mladim Ključni izziv…" at bounding box center [722, 384] width 825 height 533
click at [1135, 94] on icon at bounding box center [1136, 95] width 8 height 8
